Goal: Information Seeking & Learning: Learn about a topic

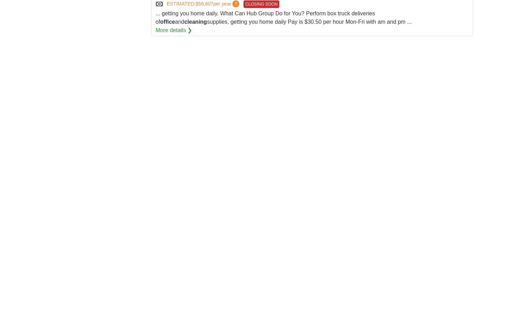
scroll to position [1133, 0]
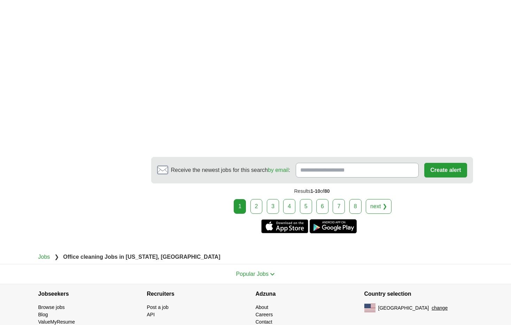
click at [307, 199] on link "5" at bounding box center [306, 206] width 12 height 15
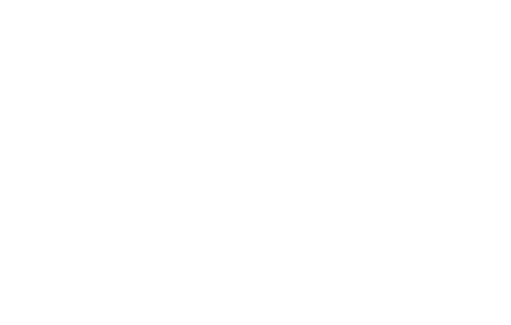
scroll to position [1229, 0]
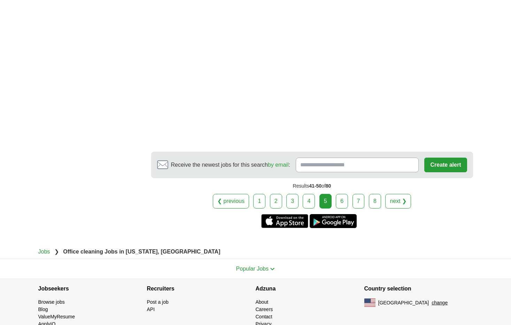
click at [342, 194] on link "6" at bounding box center [342, 201] width 12 height 15
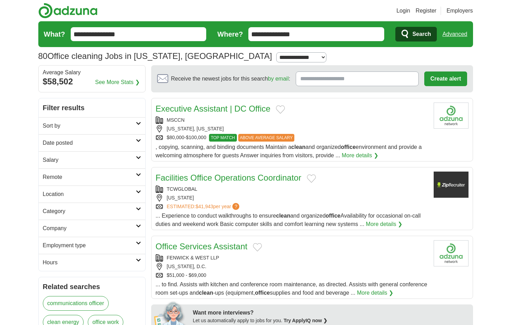
drag, startPoint x: 208, startPoint y: 110, endPoint x: 364, endPoint y: 179, distance: 170.2
click at [364, 179] on div "Facilities Office Operations Coordinator" at bounding box center [292, 177] width 273 height 13
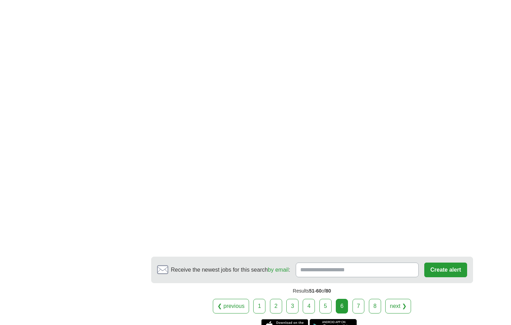
scroll to position [1137, 0]
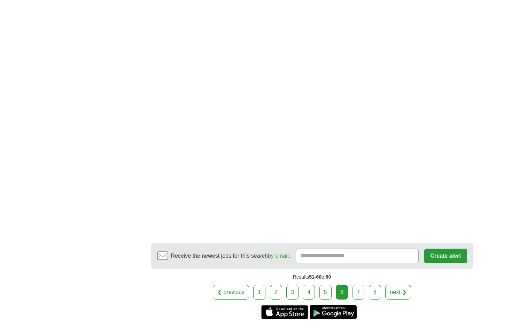
click at [357, 290] on link "7" at bounding box center [359, 292] width 12 height 15
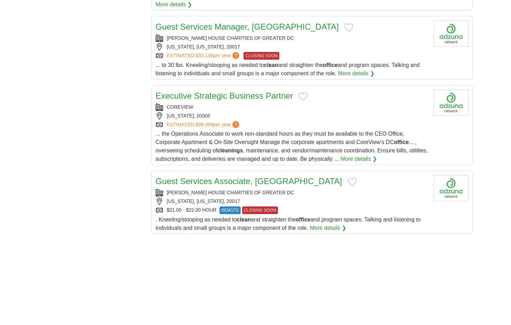
scroll to position [686, 0]
